Goal: Navigation & Orientation: Understand site structure

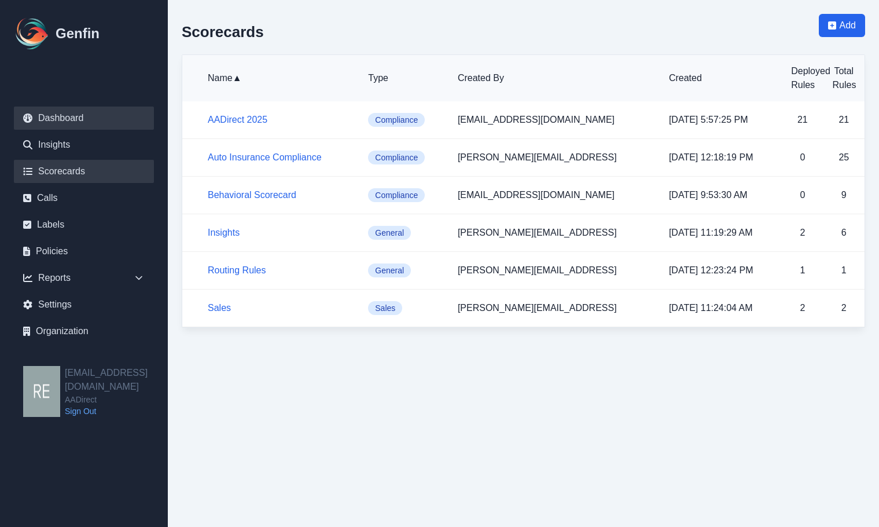
click at [72, 120] on link "Dashboard" at bounding box center [84, 117] width 140 height 23
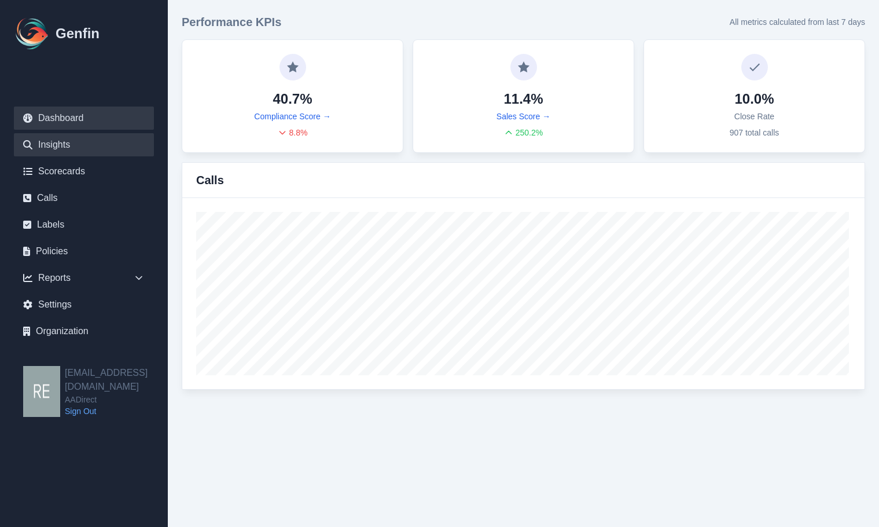
click at [60, 155] on link "Insights" at bounding box center [84, 144] width 140 height 23
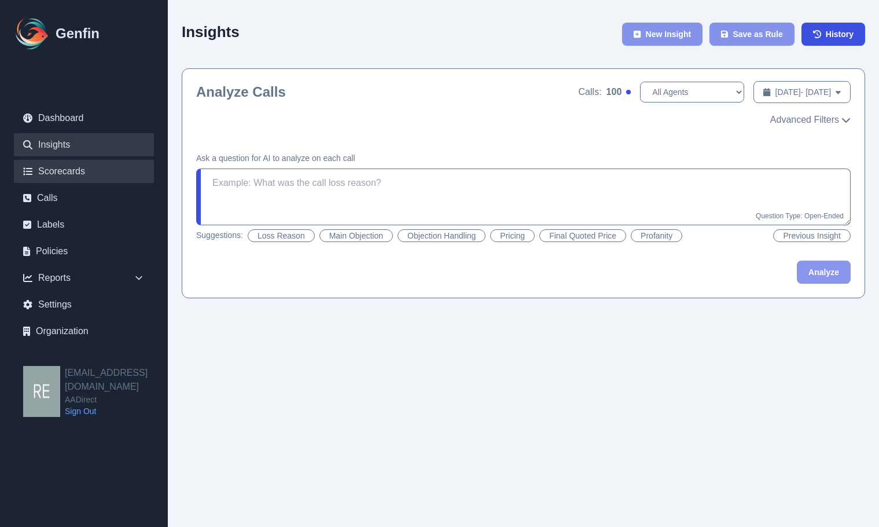
click at [68, 170] on link "Scorecards" at bounding box center [84, 171] width 140 height 23
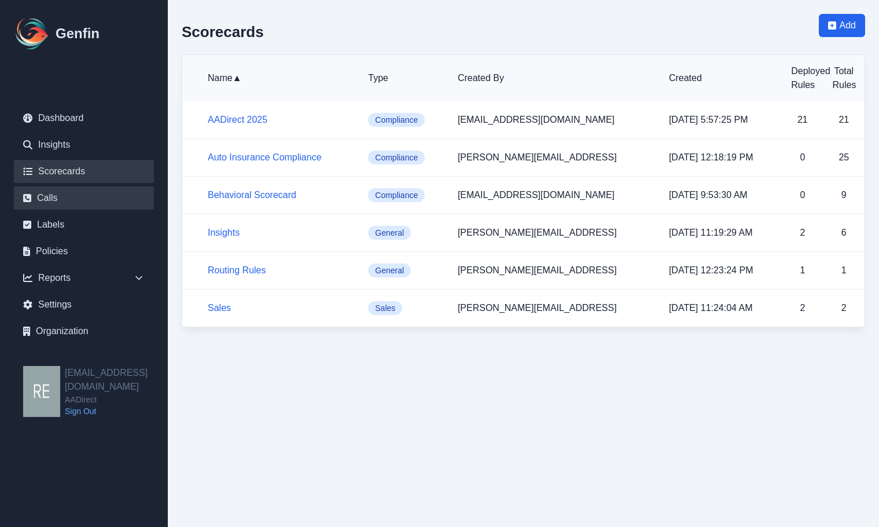
click at [70, 199] on link "Calls" at bounding box center [84, 197] width 140 height 23
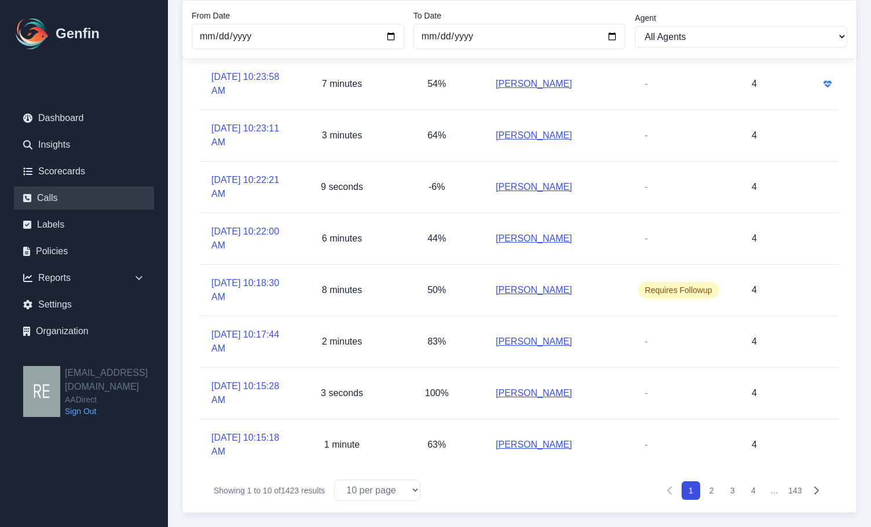
scroll to position [1, 0]
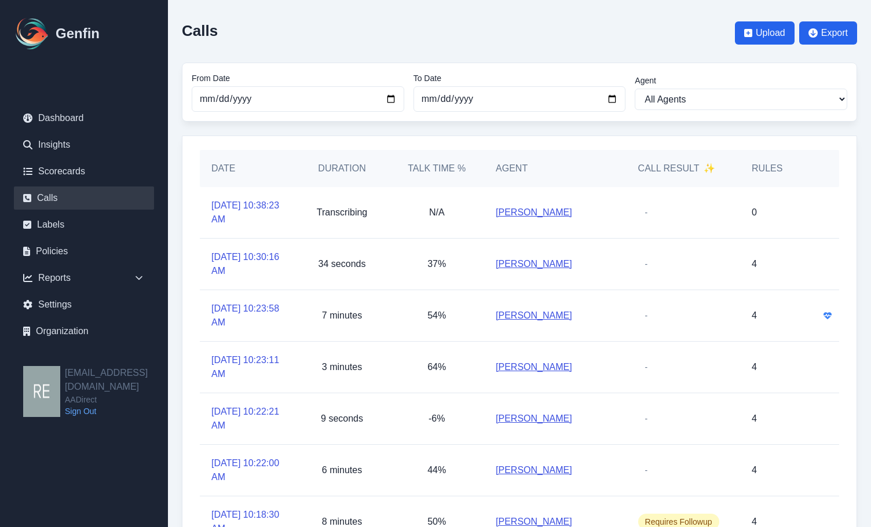
click at [540, 311] on link "[PERSON_NAME]" at bounding box center [533, 315] width 76 height 14
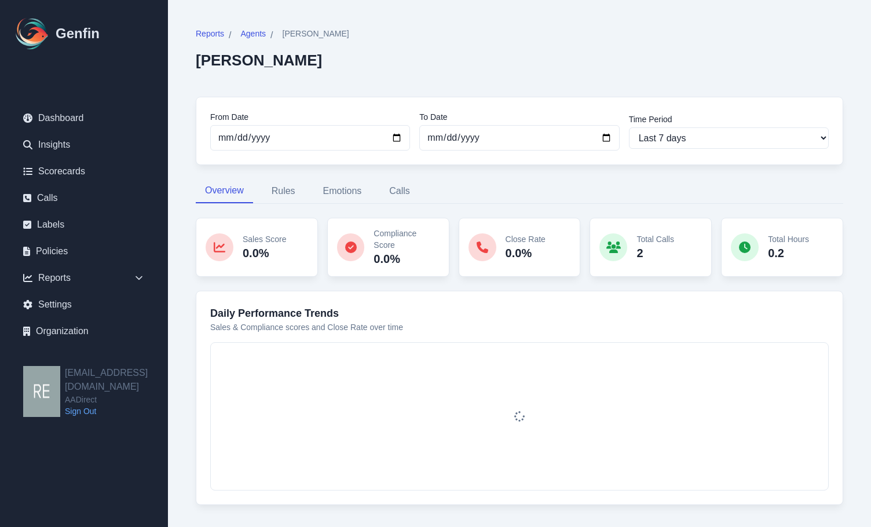
scroll to position [20, 0]
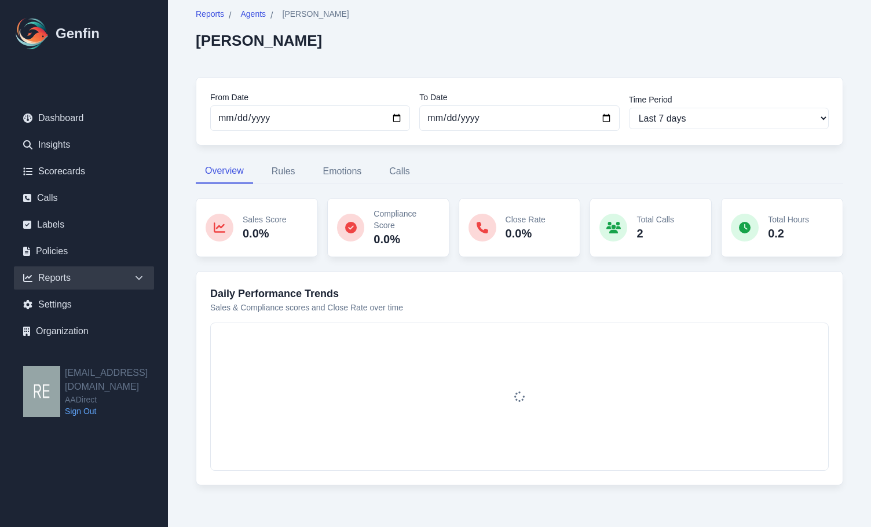
click at [54, 277] on div "Reports" at bounding box center [84, 277] width 140 height 23
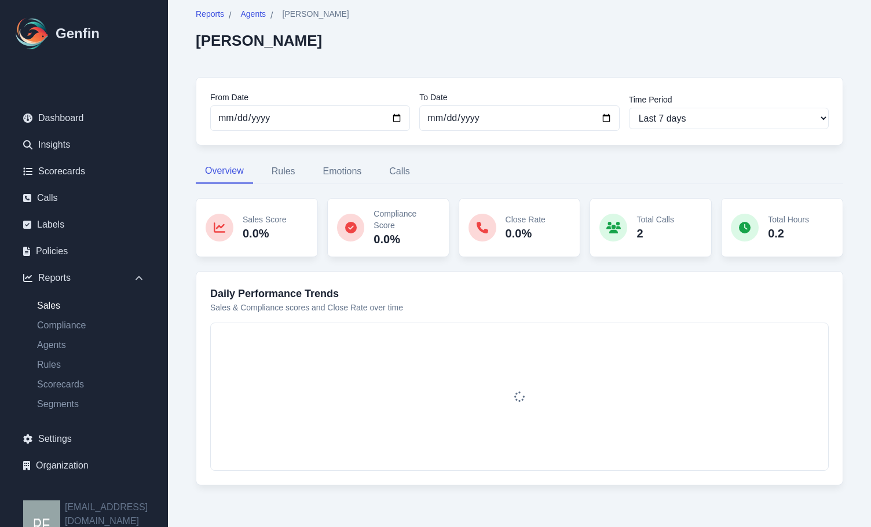
click at [55, 300] on link "Sales" at bounding box center [91, 306] width 126 height 14
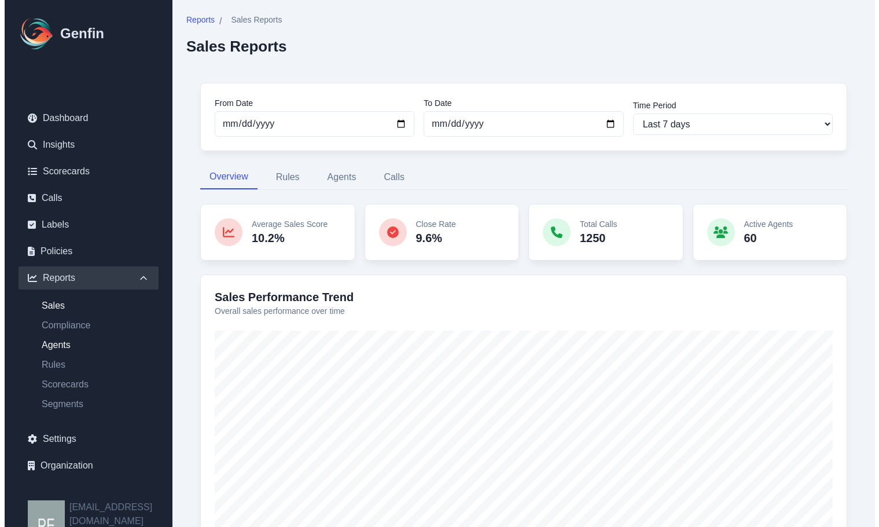
scroll to position [10, 0]
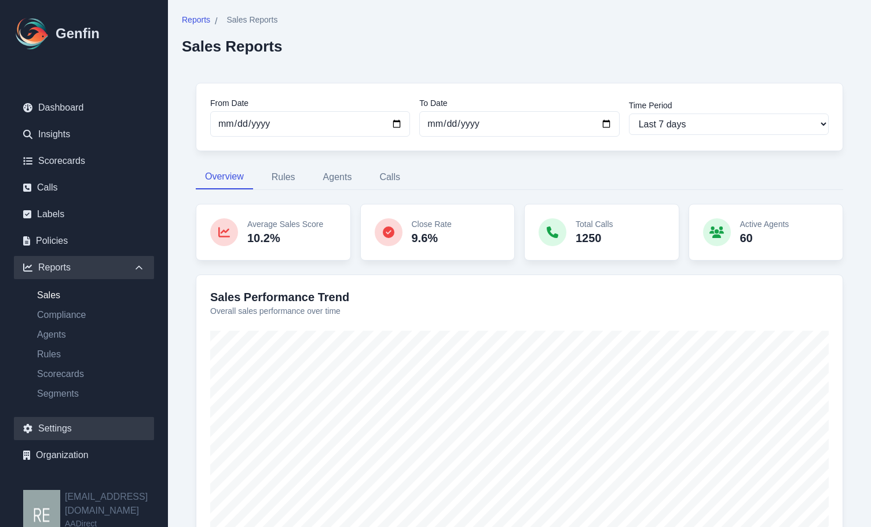
click at [62, 428] on link "Settings" at bounding box center [84, 428] width 140 height 23
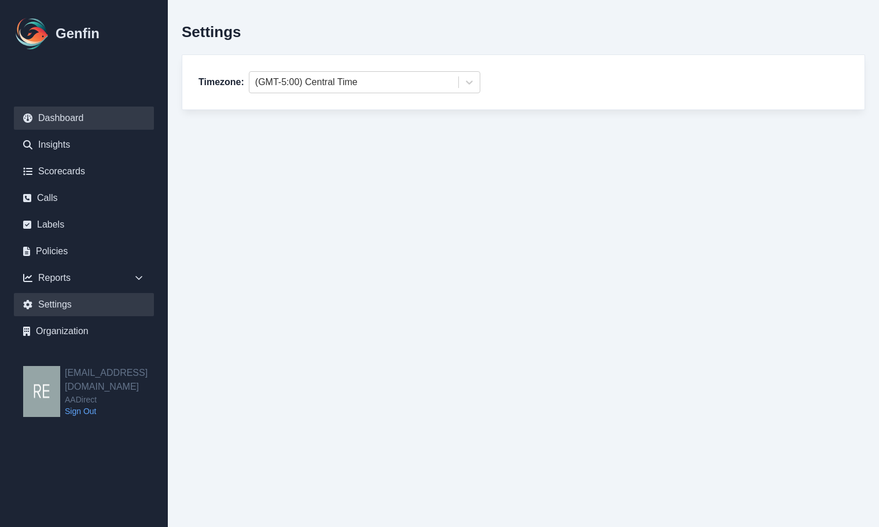
click at [69, 122] on link "Dashboard" at bounding box center [84, 117] width 140 height 23
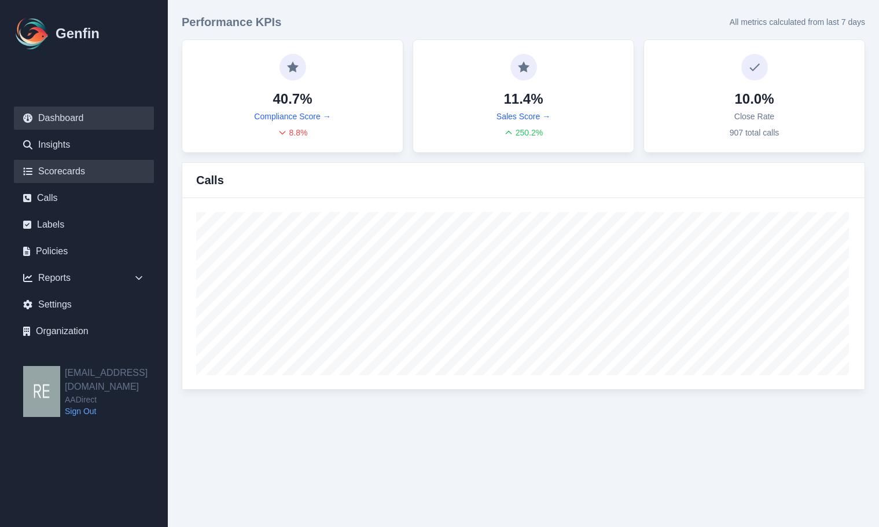
click at [86, 174] on link "Scorecards" at bounding box center [84, 171] width 140 height 23
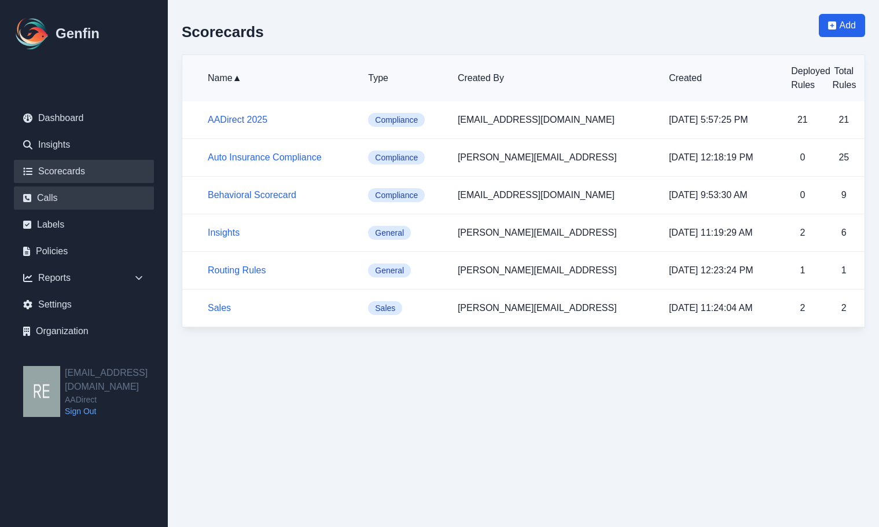
click at [63, 193] on link "Calls" at bounding box center [84, 197] width 140 height 23
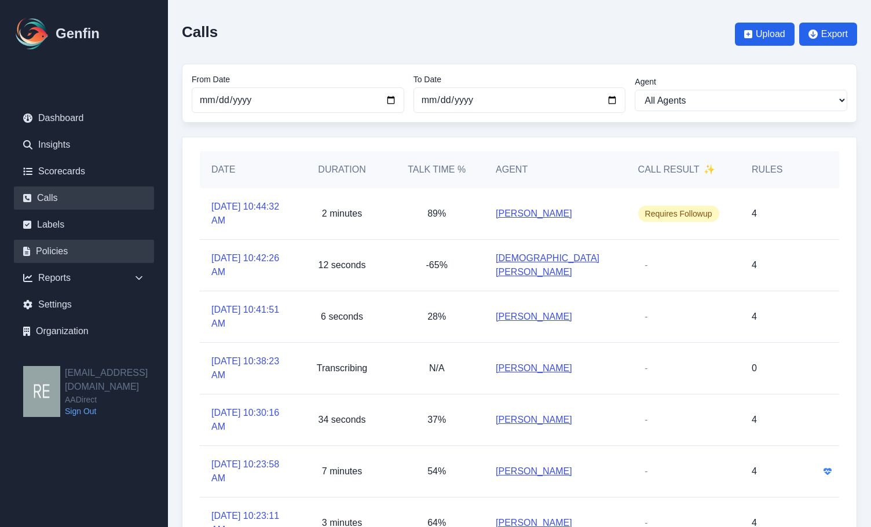
click at [76, 251] on link "Policies" at bounding box center [84, 251] width 140 height 23
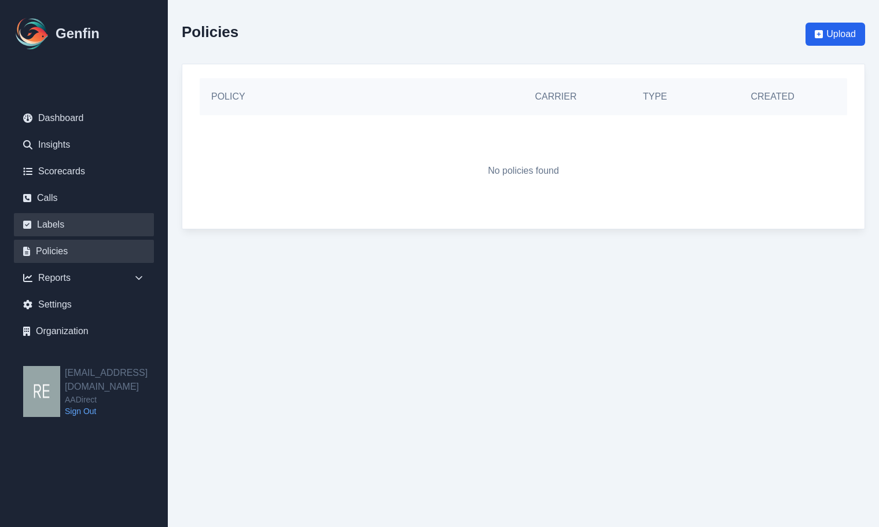
click at [85, 222] on link "Labels" at bounding box center [84, 224] width 140 height 23
